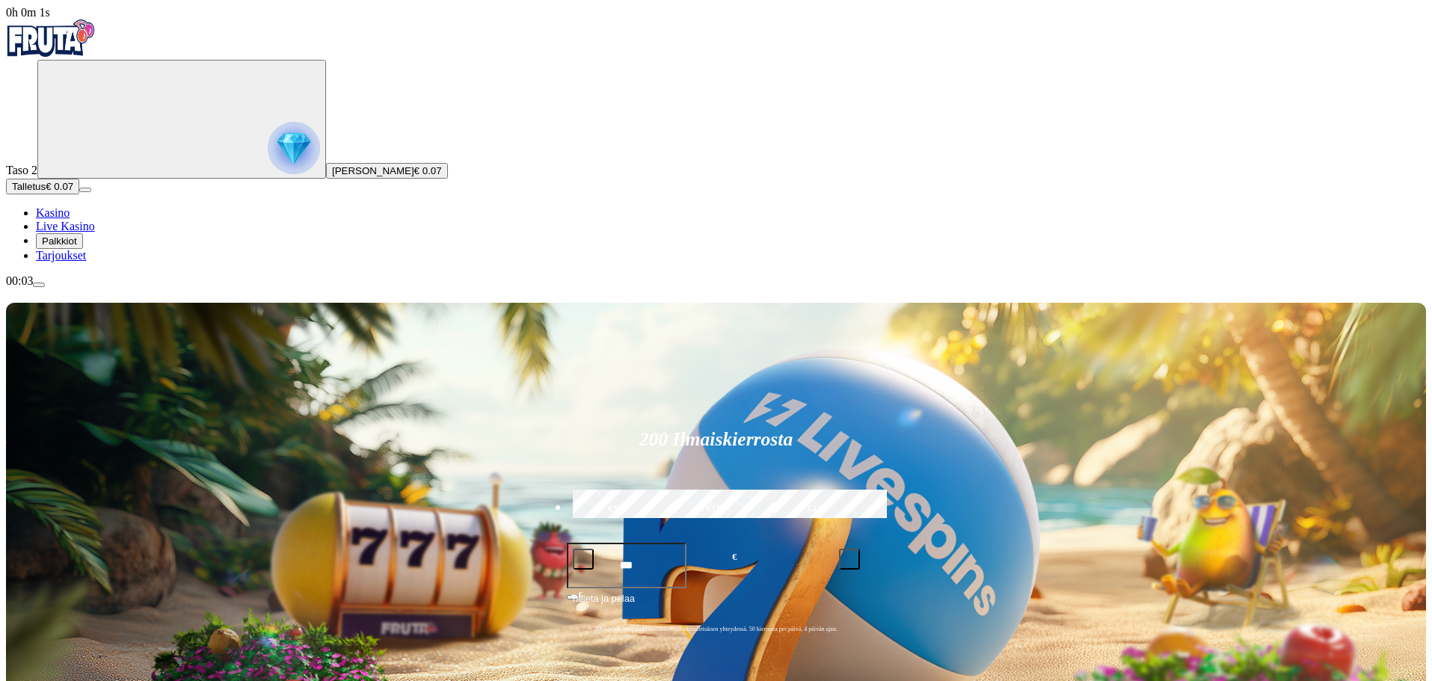
click at [77, 247] on span "Palkkiot" at bounding box center [59, 240] width 35 height 11
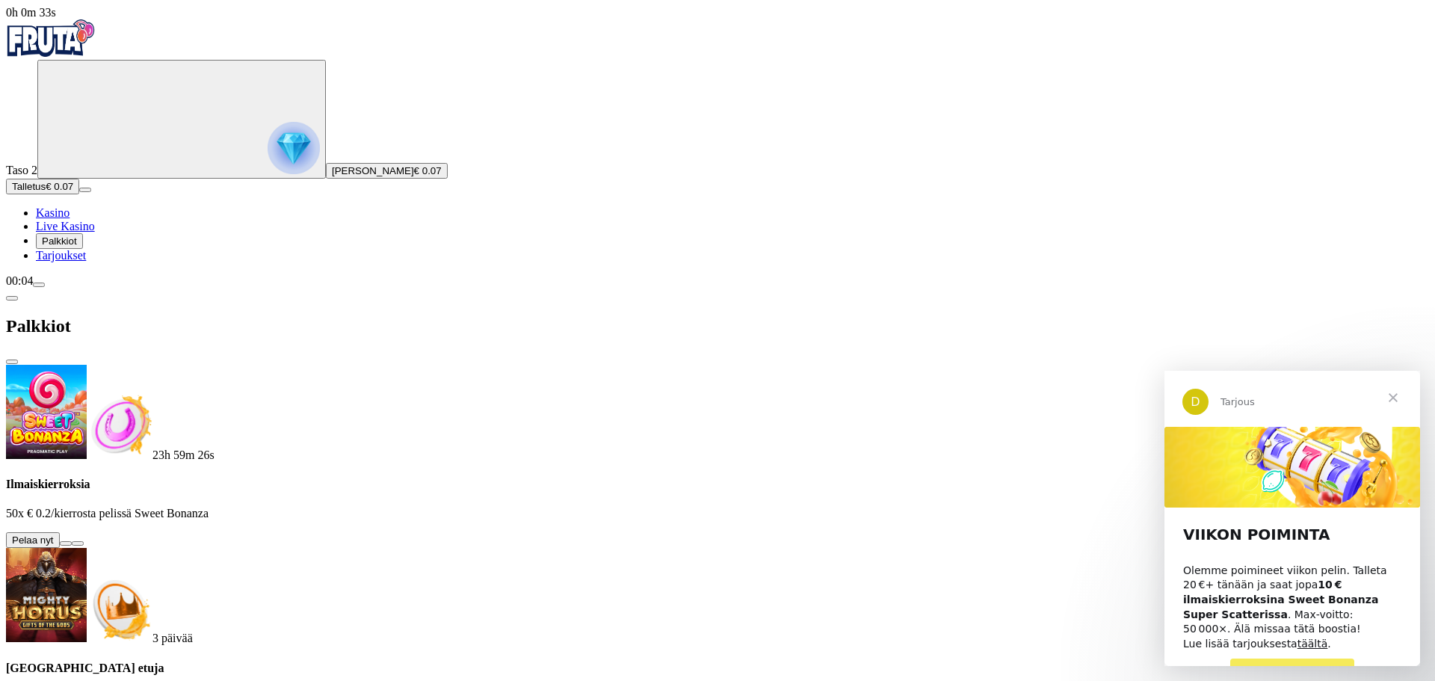
click at [72, 541] on button at bounding box center [66, 543] width 12 height 4
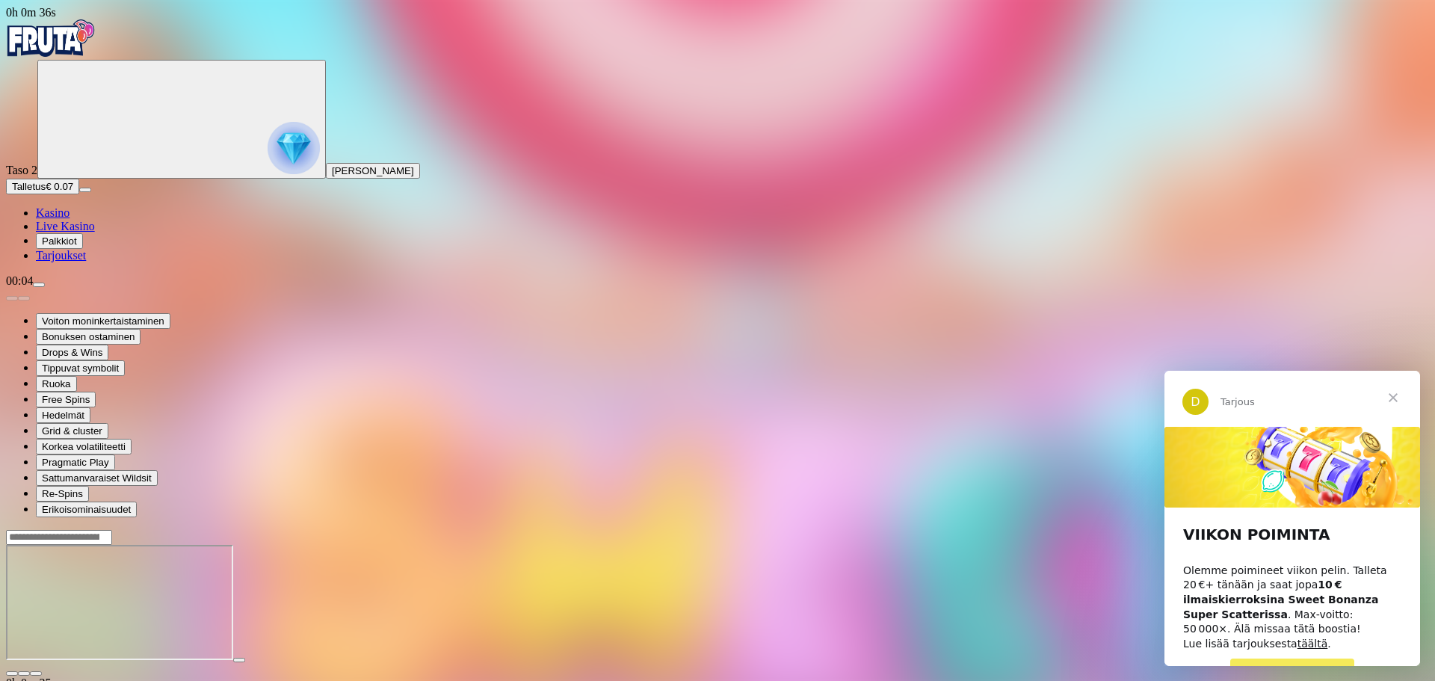
click at [1388, 399] on span "Sulje" at bounding box center [1394, 398] width 54 height 54
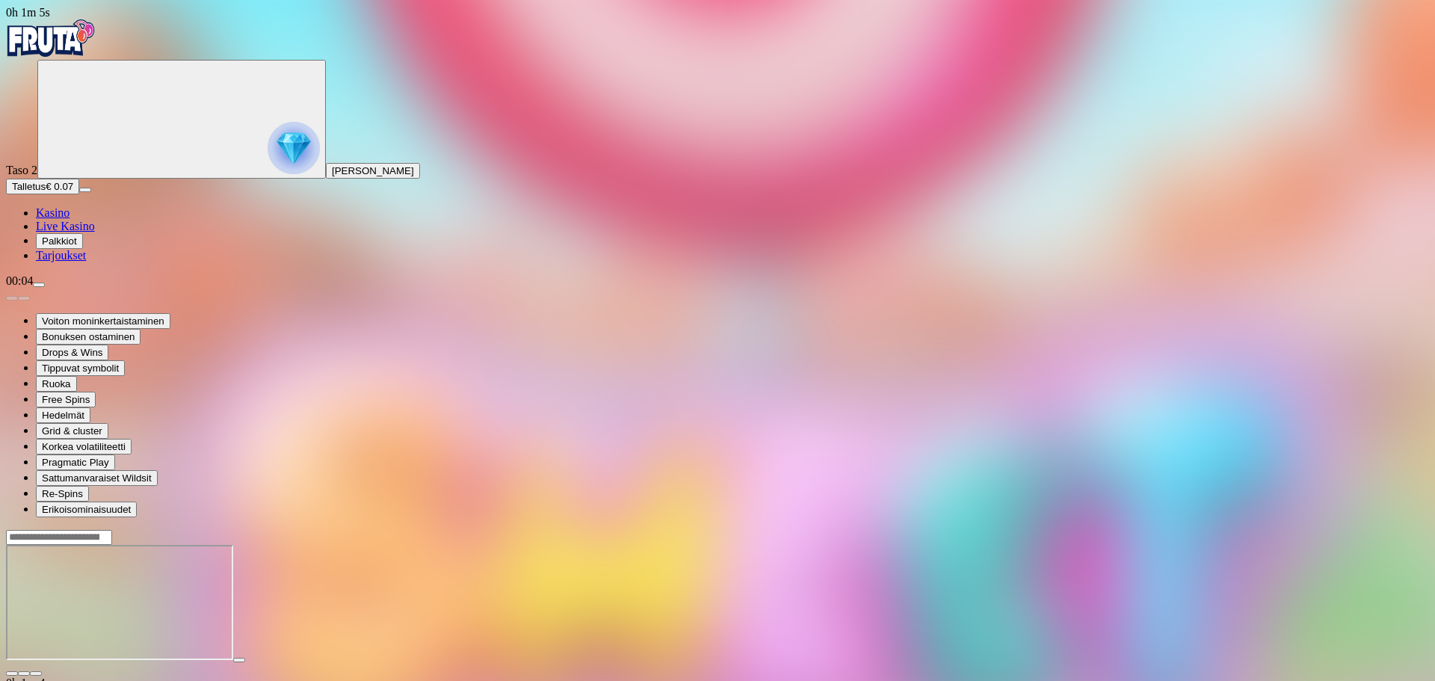
click at [36, 674] on span "fullscreen icon" at bounding box center [36, 674] width 0 height 0
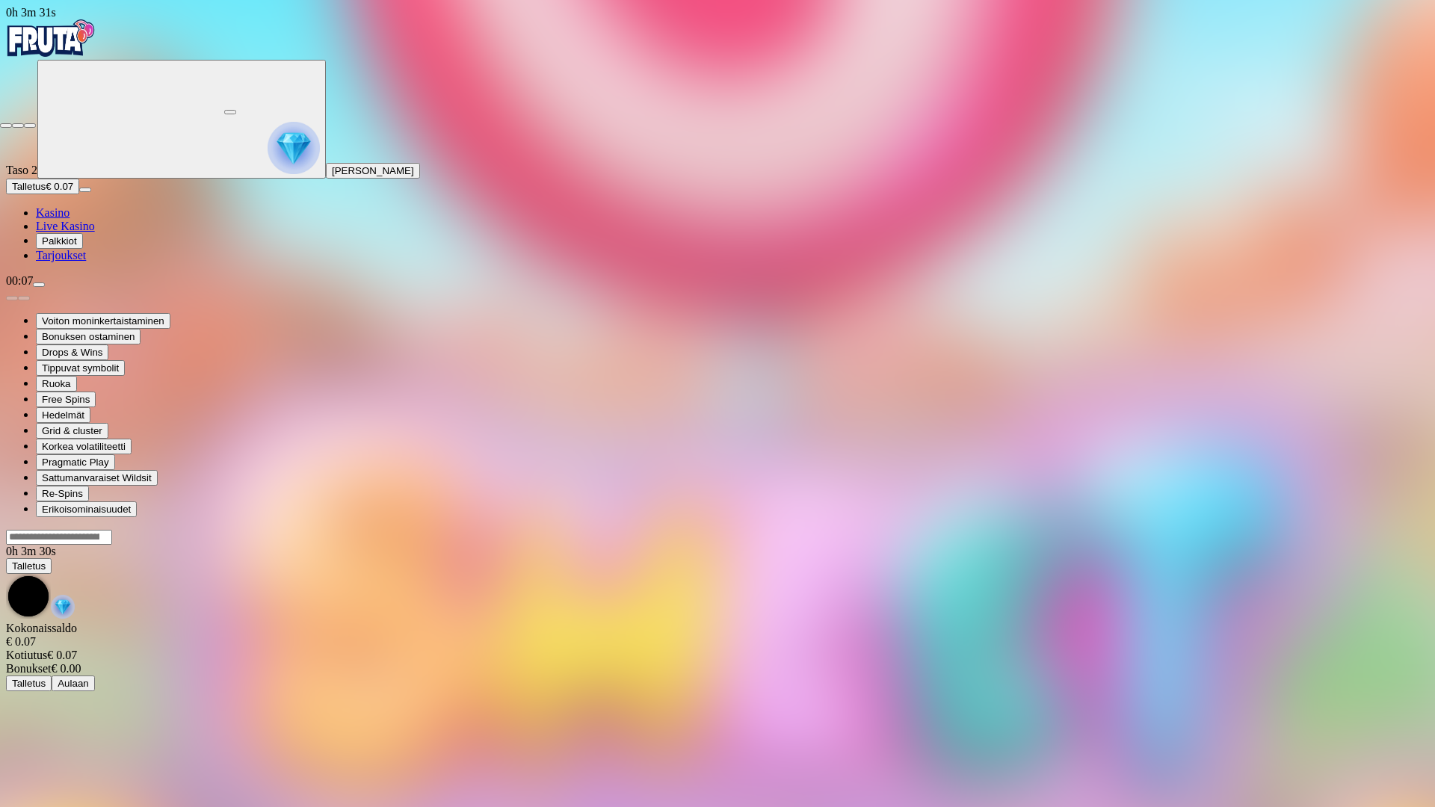
click at [6, 126] on span "close icon" at bounding box center [6, 126] width 0 height 0
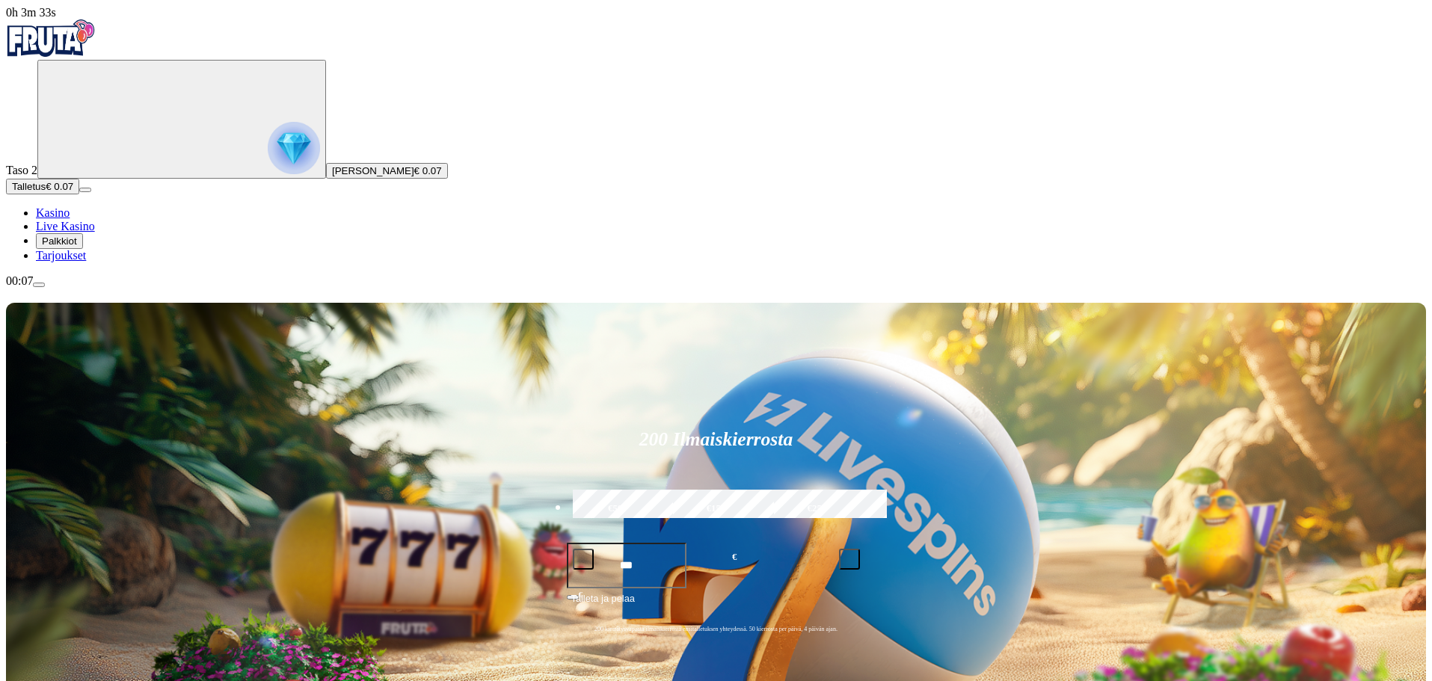
scroll to position [75, 0]
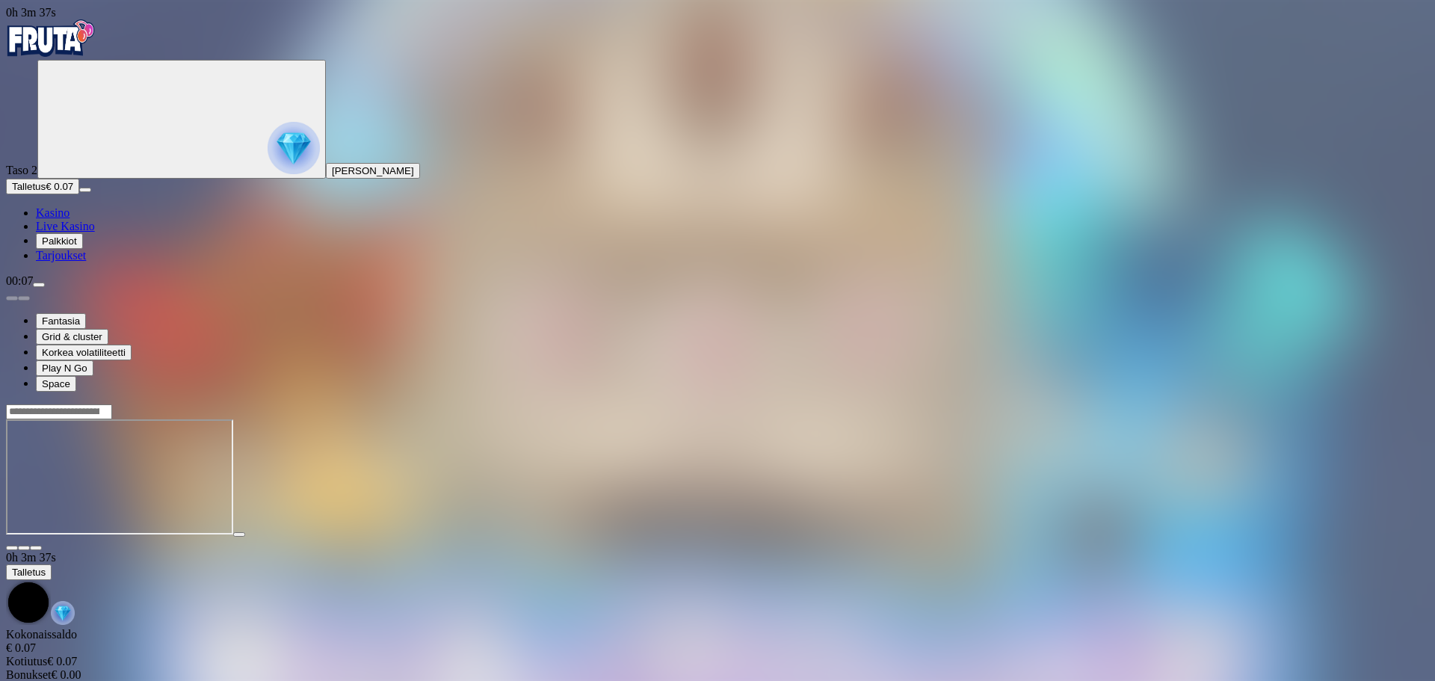
click at [36, 548] on span "fullscreen icon" at bounding box center [36, 548] width 0 height 0
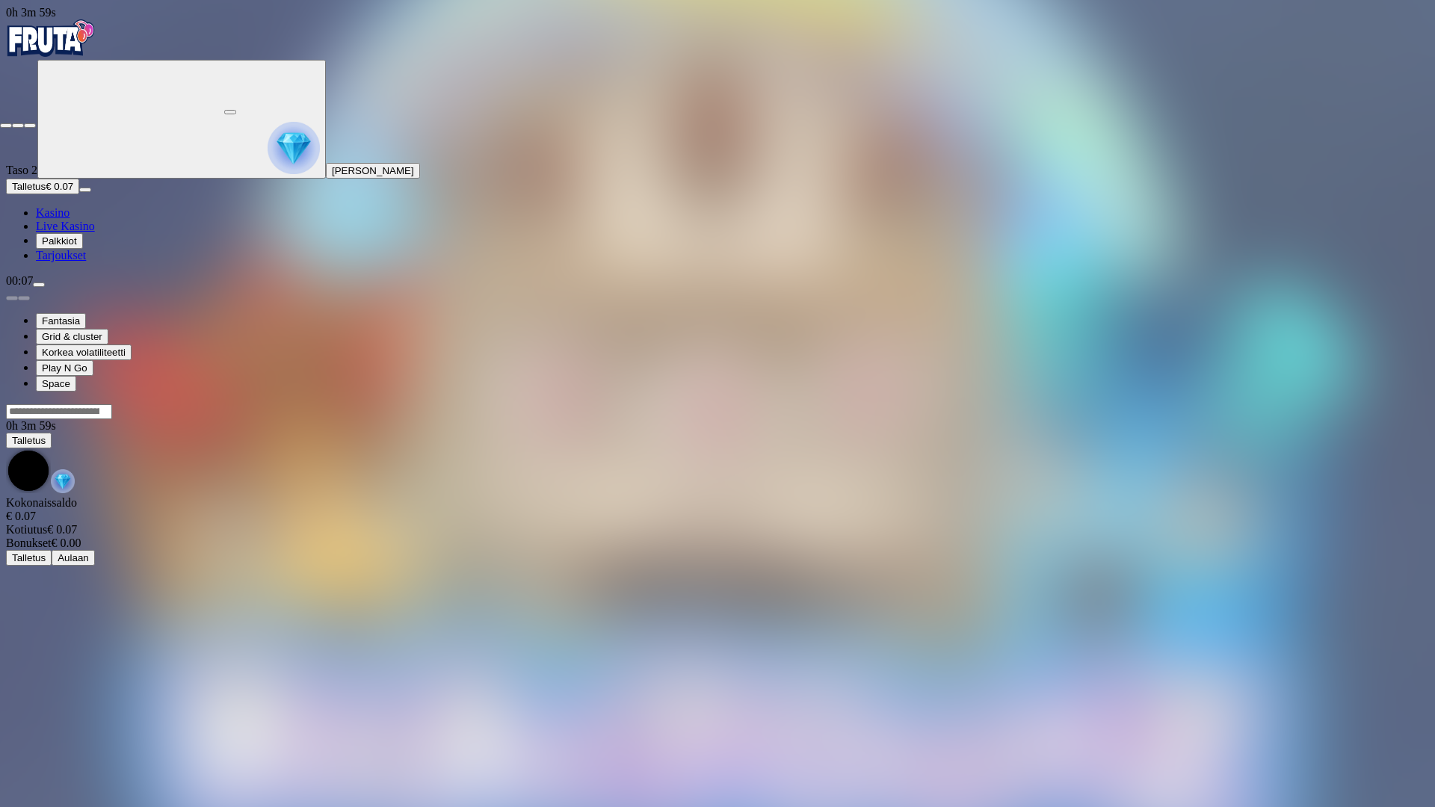
click at [24, 123] on button "button" at bounding box center [30, 125] width 12 height 4
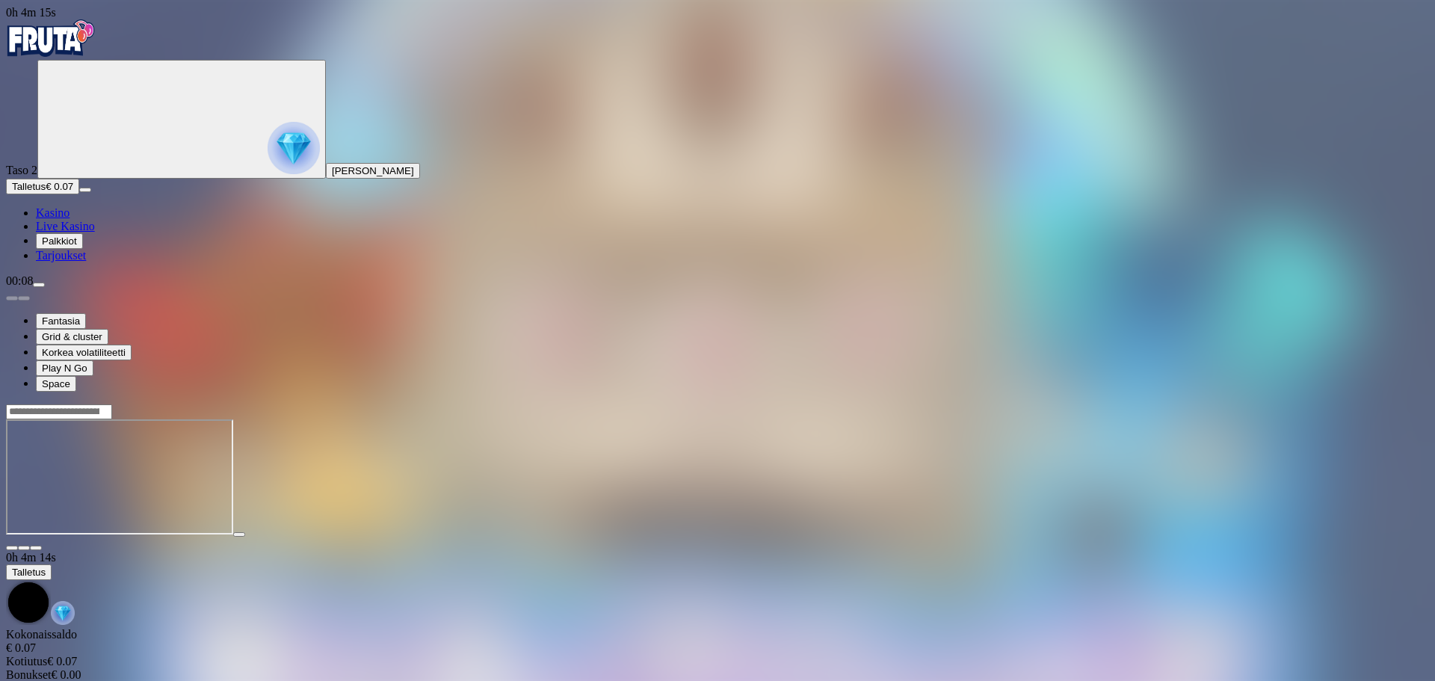
click at [42, 546] on button "button" at bounding box center [36, 548] width 12 height 4
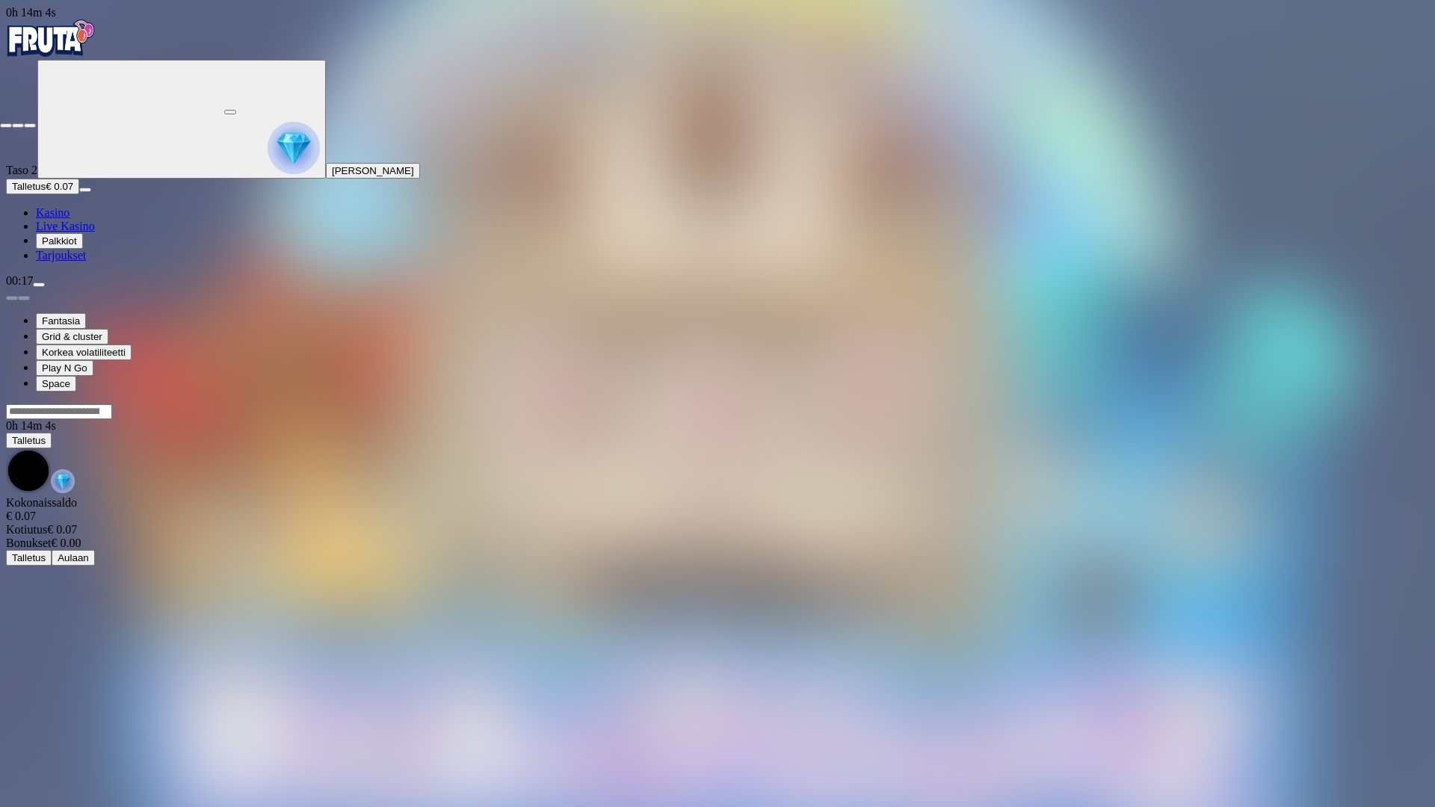
click at [6, 126] on span "close icon" at bounding box center [6, 126] width 0 height 0
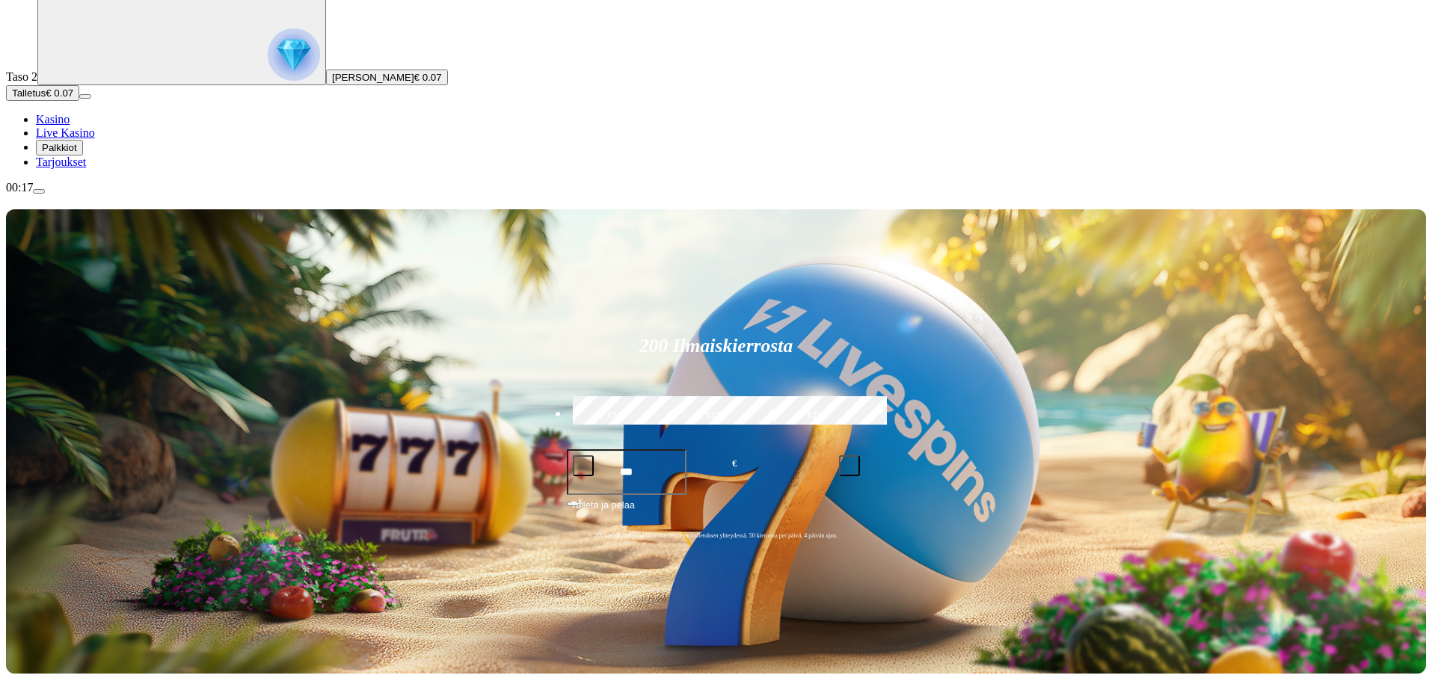
scroll to position [224, 0]
